Goal: Navigation & Orientation: Find specific page/section

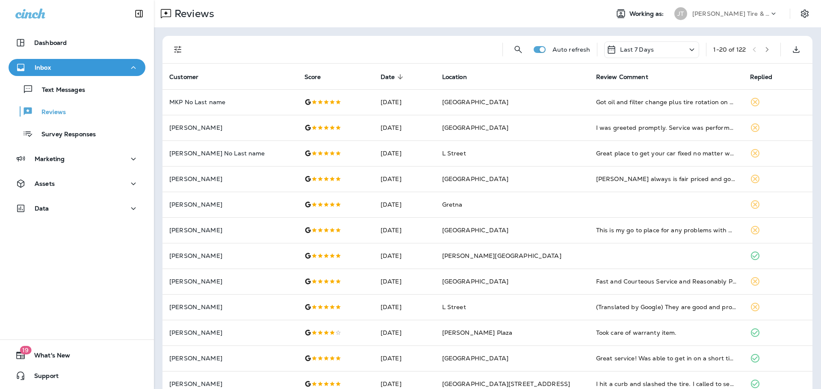
scroll to position [85, 0]
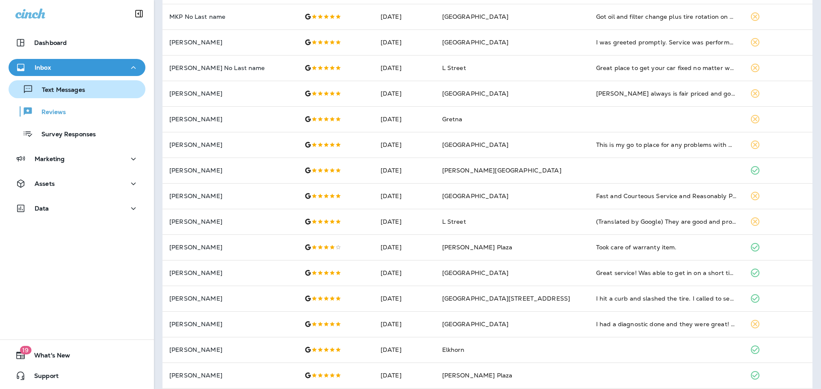
click at [63, 90] on p "Text Messages" at bounding box center [59, 90] width 52 height 8
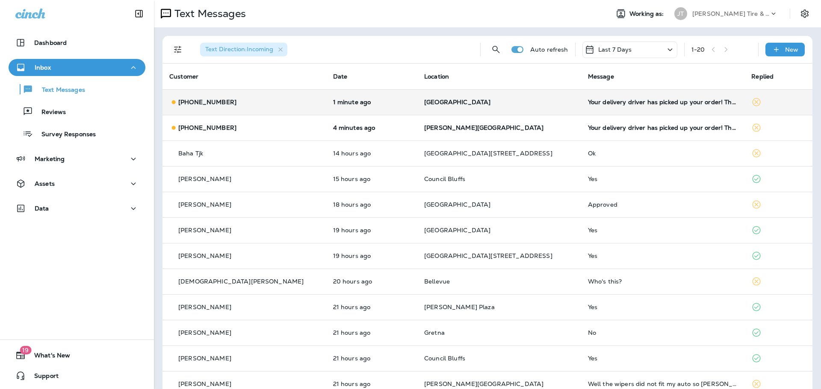
click at [520, 107] on td "[GEOGRAPHIC_DATA]" at bounding box center [499, 102] width 164 height 26
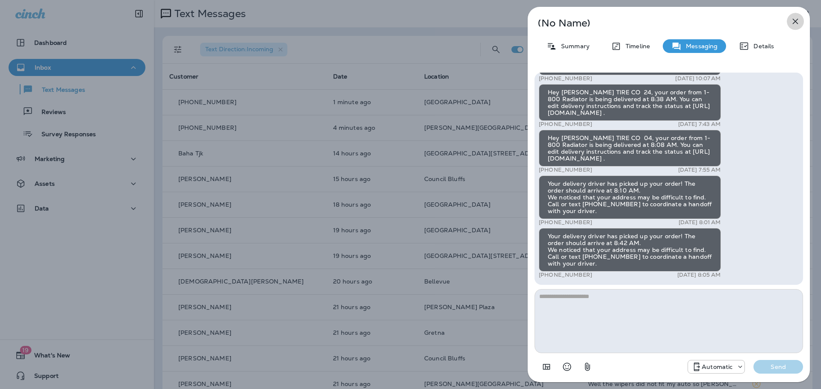
click at [797, 23] on icon "button" at bounding box center [795, 21] width 10 height 10
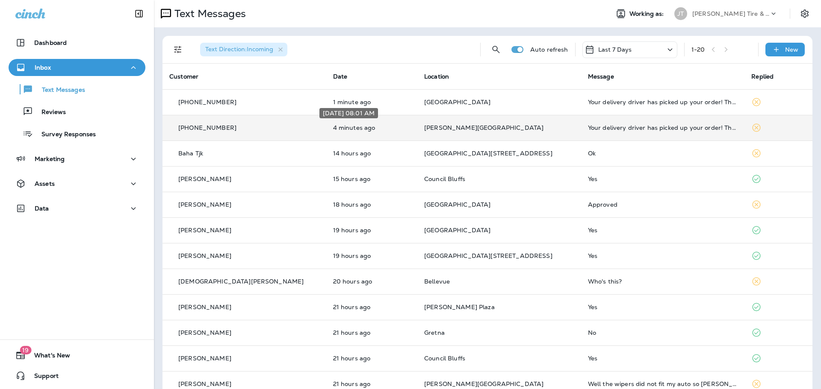
click at [387, 125] on p "4 minutes ago" at bounding box center [371, 127] width 77 height 7
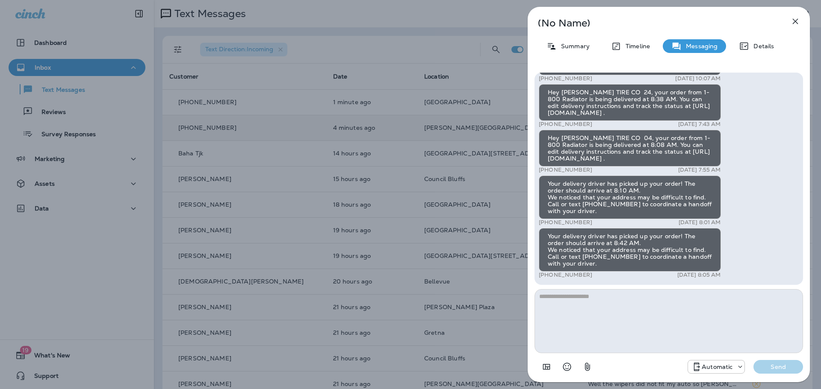
click at [793, 22] on icon "button" at bounding box center [795, 21] width 10 height 10
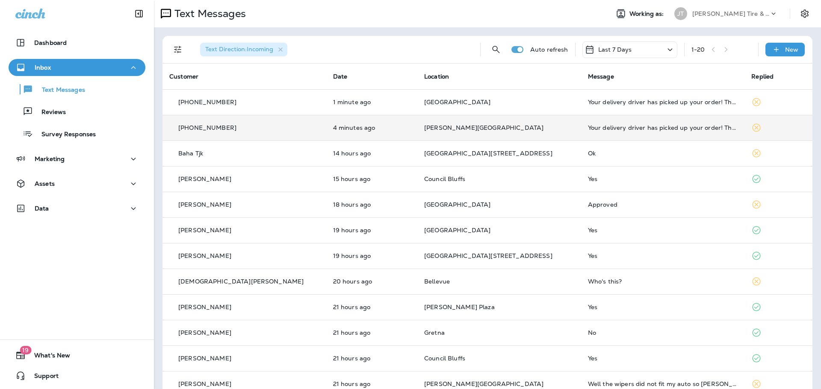
click at [53, 118] on button "Reviews" at bounding box center [77, 112] width 137 height 18
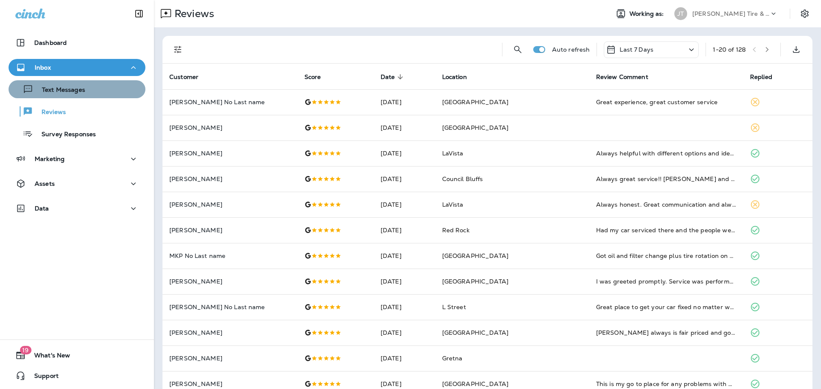
click at [81, 91] on p "Text Messages" at bounding box center [59, 90] width 52 height 8
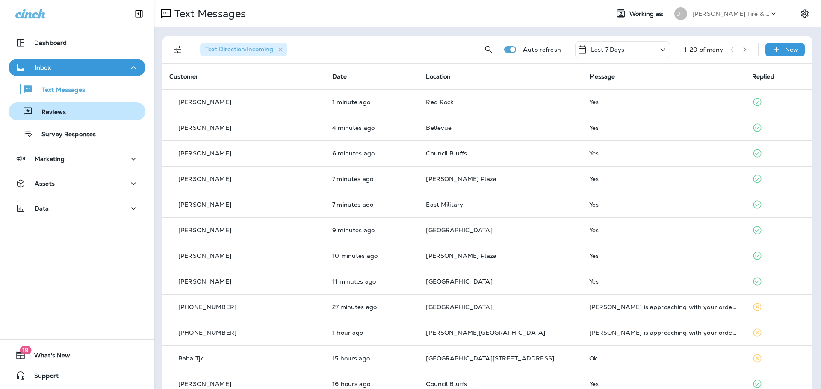
click at [91, 118] on button "Reviews" at bounding box center [77, 112] width 137 height 18
